Goal: Information Seeking & Learning: Learn about a topic

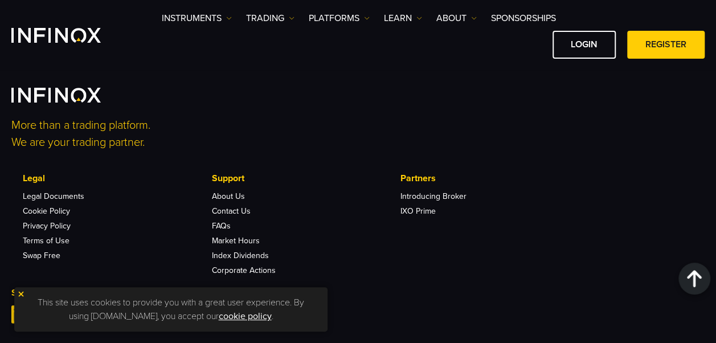
scroll to position [1973, 0]
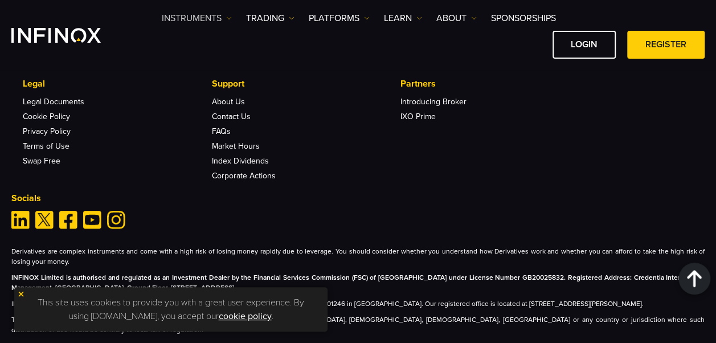
click at [229, 22] on link "Instruments" at bounding box center [197, 18] width 70 height 14
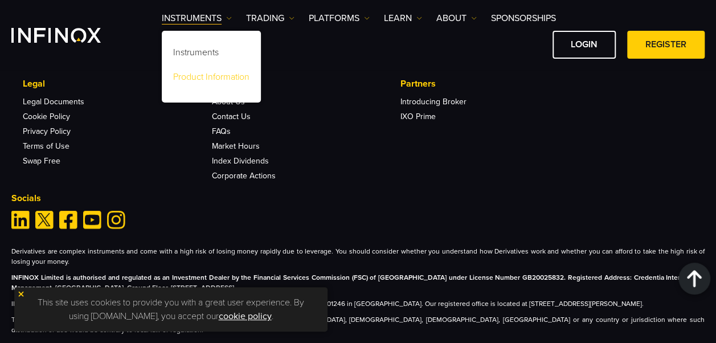
click at [207, 77] on link "Product Information" at bounding box center [211, 79] width 99 height 24
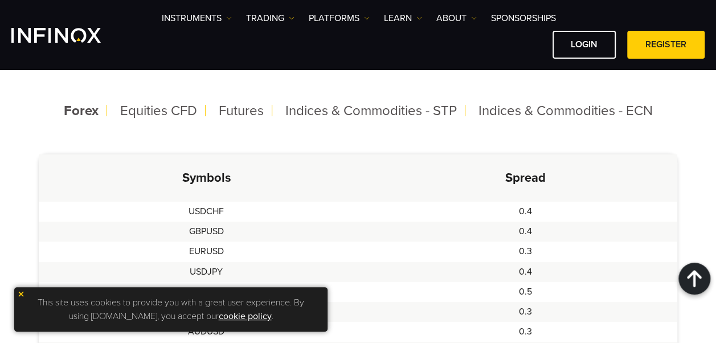
scroll to position [296, 0]
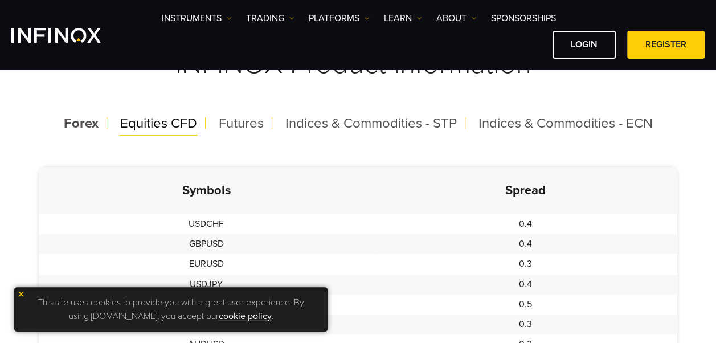
click at [162, 120] on span "Equities CFD" at bounding box center [158, 123] width 77 height 17
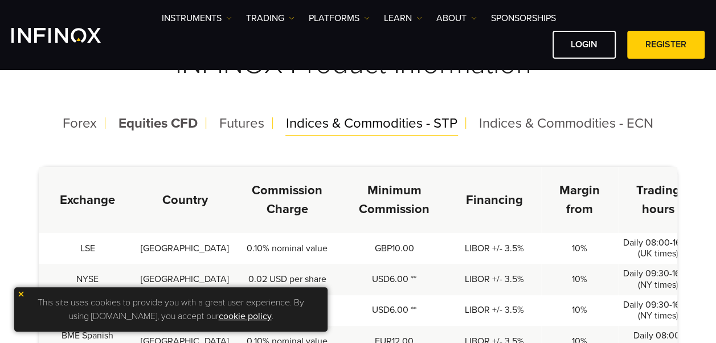
click at [332, 123] on span "Indices & Commodities - STP" at bounding box center [371, 123] width 171 height 17
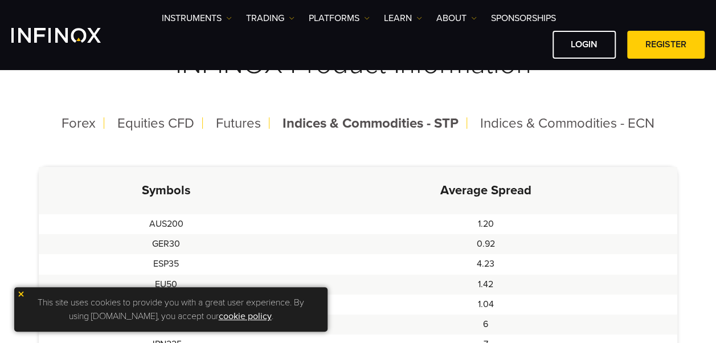
click at [19, 294] on img at bounding box center [21, 294] width 8 height 8
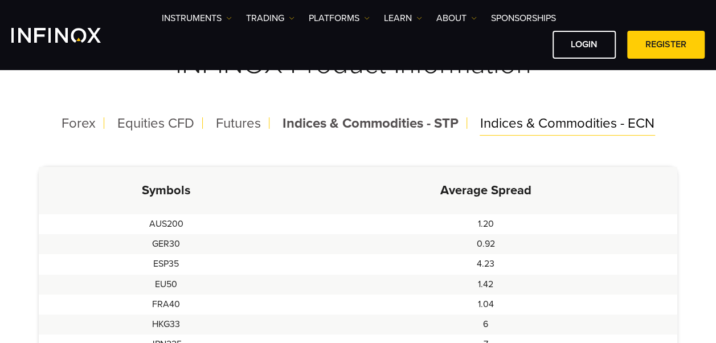
click at [556, 123] on span "Indices & Commodities - ECN" at bounding box center [567, 123] width 174 height 17
click at [556, 121] on span "Indices & Commodities - ECN" at bounding box center [565, 123] width 178 height 17
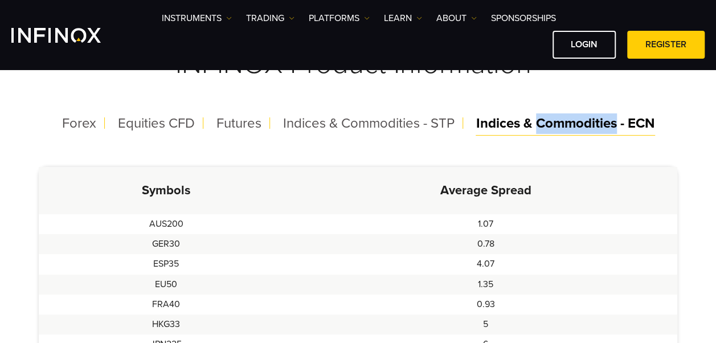
click at [556, 121] on span "Indices & Commodities - ECN" at bounding box center [565, 123] width 178 height 17
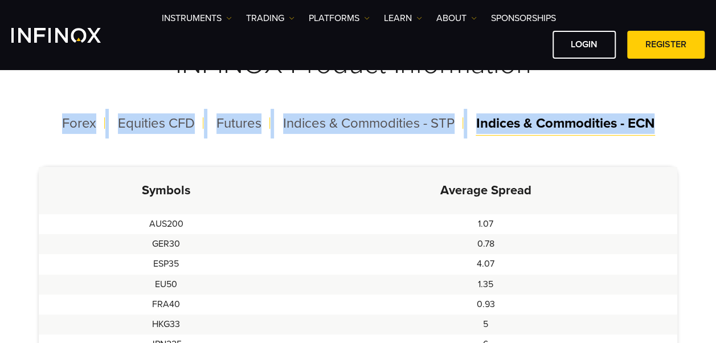
click at [556, 121] on span "Indices & Commodities - ECN" at bounding box center [565, 123] width 178 height 17
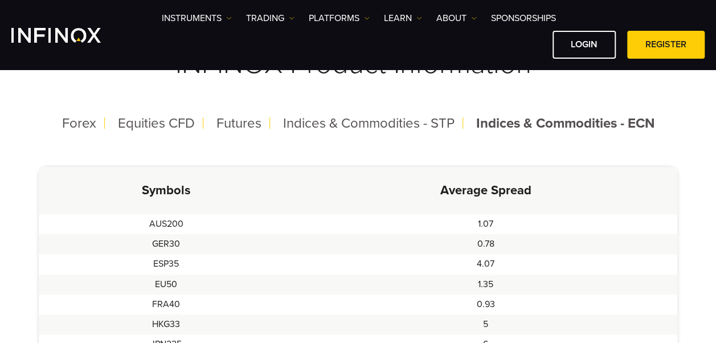
drag, startPoint x: 556, startPoint y: 121, endPoint x: 541, endPoint y: 144, distance: 27.2
click at [541, 144] on div "To see a complete list of spreads, margins and leverages for all INFINOX produc…" at bounding box center [357, 305] width 693 height 726
